Goal: Task Accomplishment & Management: Manage account settings

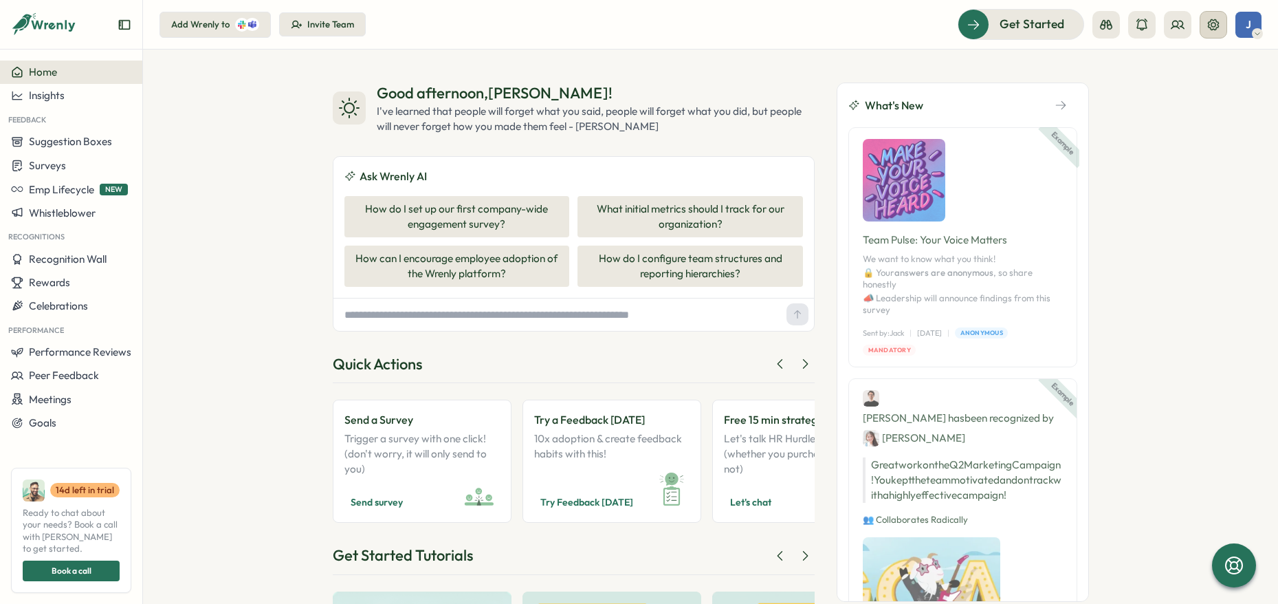
click at [1210, 26] on icon at bounding box center [1214, 25] width 14 height 14
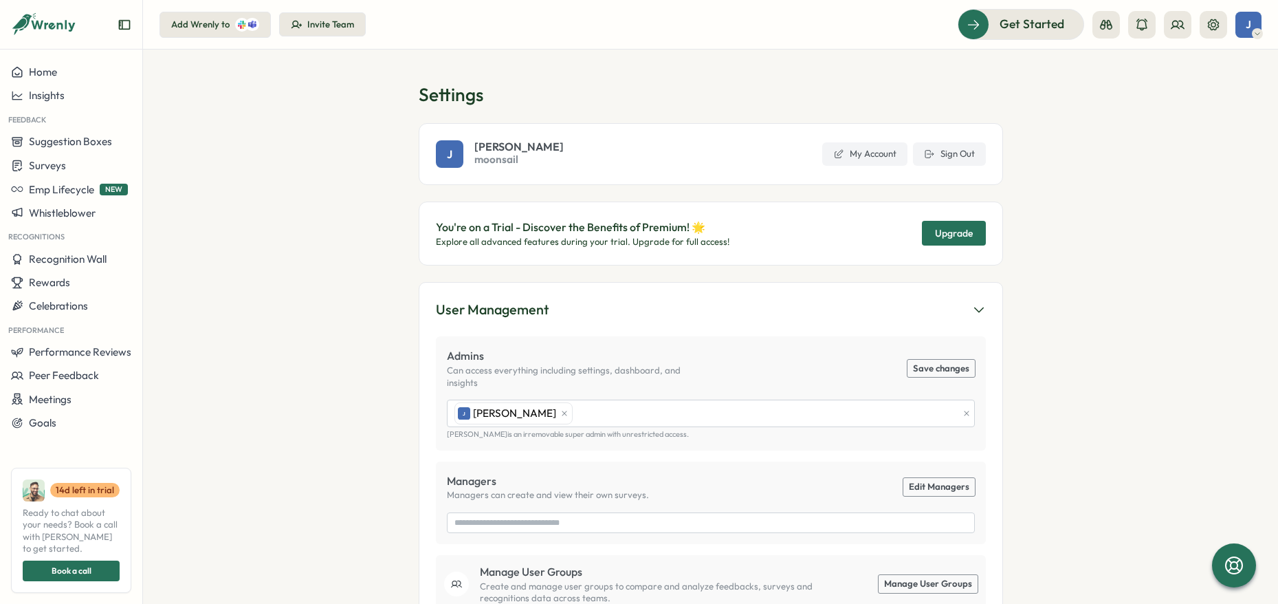
click at [333, 24] on div "Invite Team" at bounding box center [330, 25] width 47 height 12
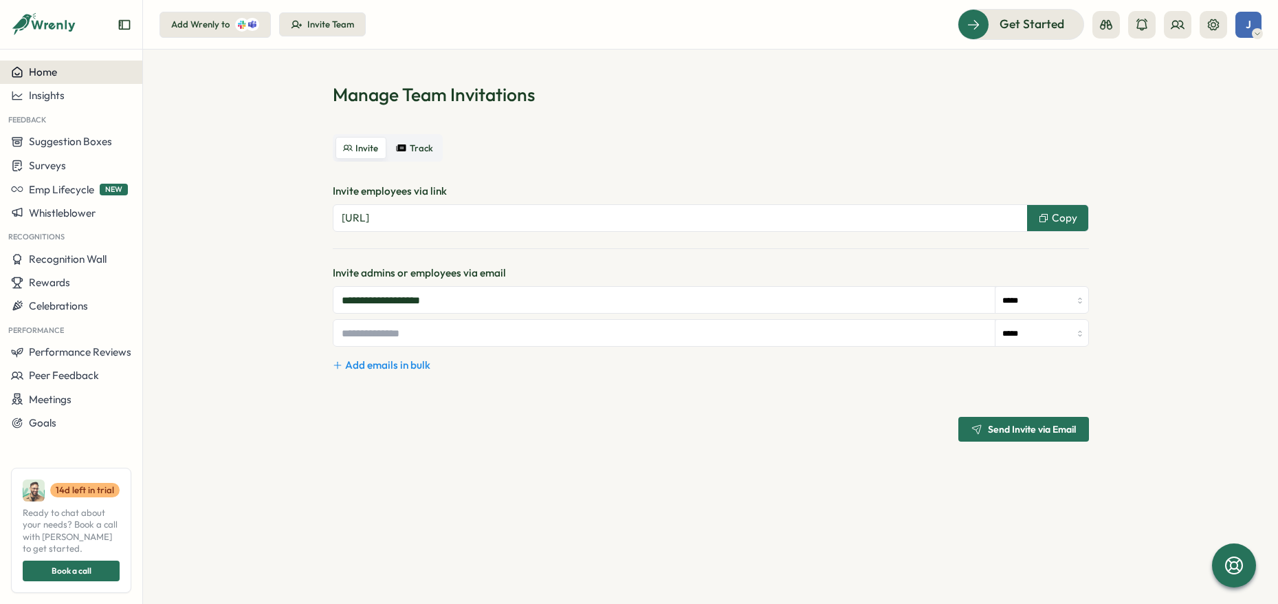
type input "**********"
click at [58, 76] on div "Home" at bounding box center [71, 72] width 120 height 12
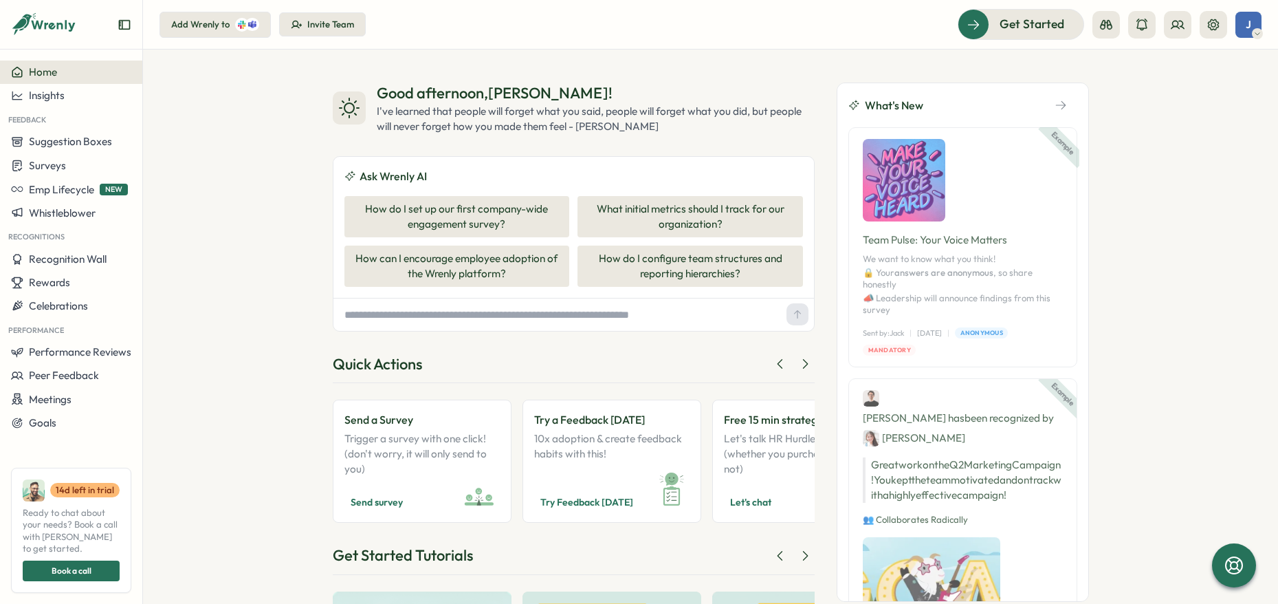
click at [1053, 94] on div "What's New" at bounding box center [963, 105] width 251 height 44
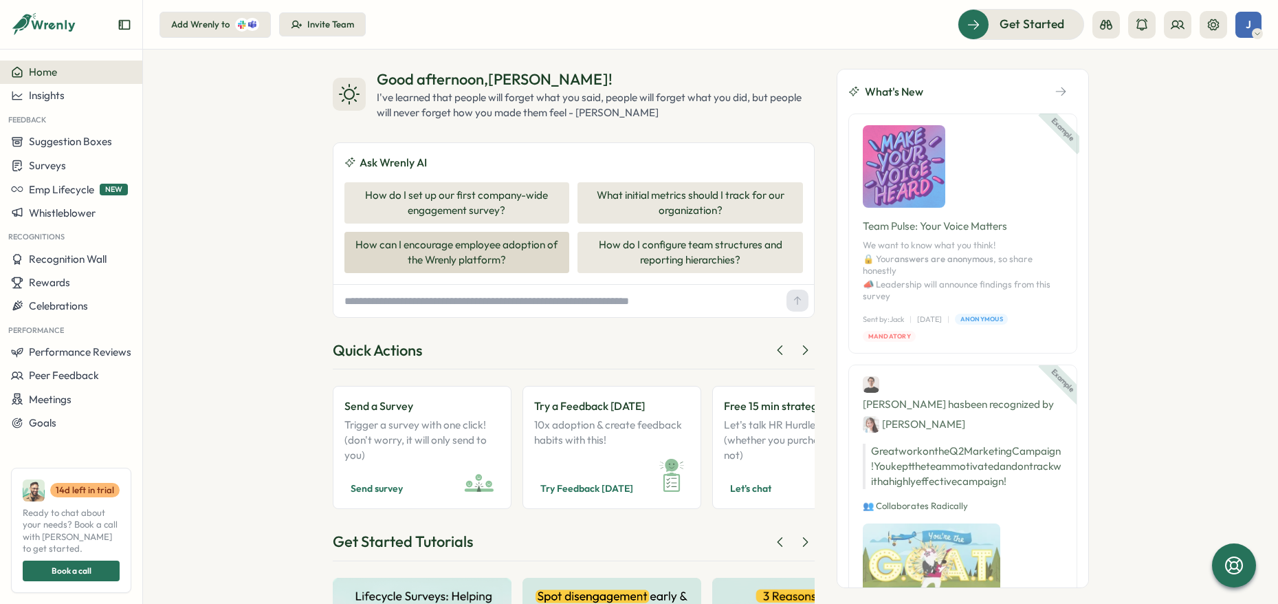
scroll to position [17, 0]
